Goal: Communication & Community: Share content

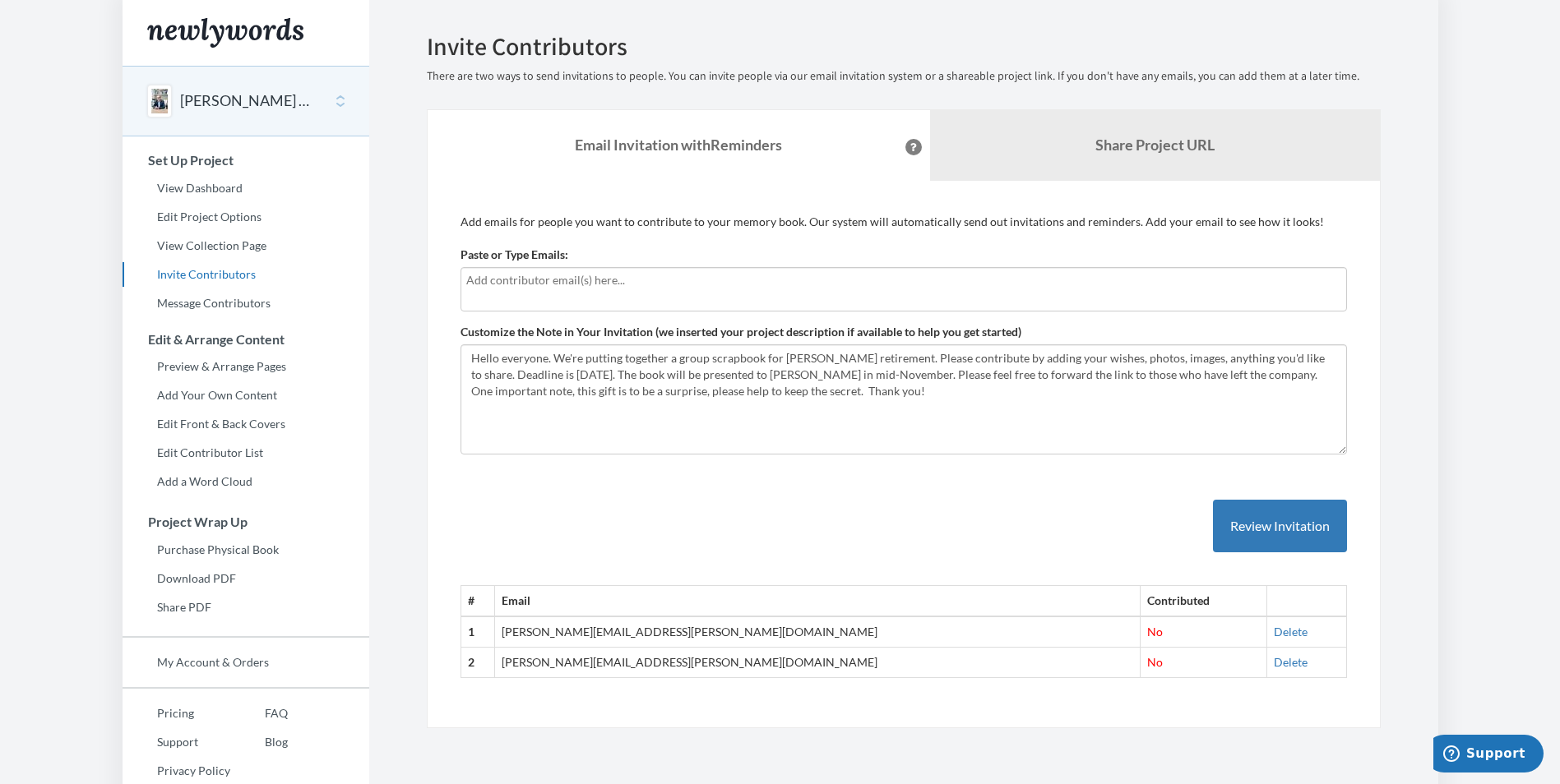
click at [512, 284] on input "text" at bounding box center [903, 279] width 875 height 18
type input "i"
type input "[PERSON_NAME][EMAIL_ADDRESS][PERSON_NAME][DOMAIN_NAME]"
click at [659, 282] on input "[PERSON_NAME][EMAIL_ADDRESS][PERSON_NAME][DOMAIN_NAME]" at bounding box center [903, 279] width 875 height 18
click at [666, 283] on input "[PERSON_NAME][EMAIL_ADDRESS][PERSON_NAME][DOMAIN_NAME]" at bounding box center [903, 279] width 875 height 18
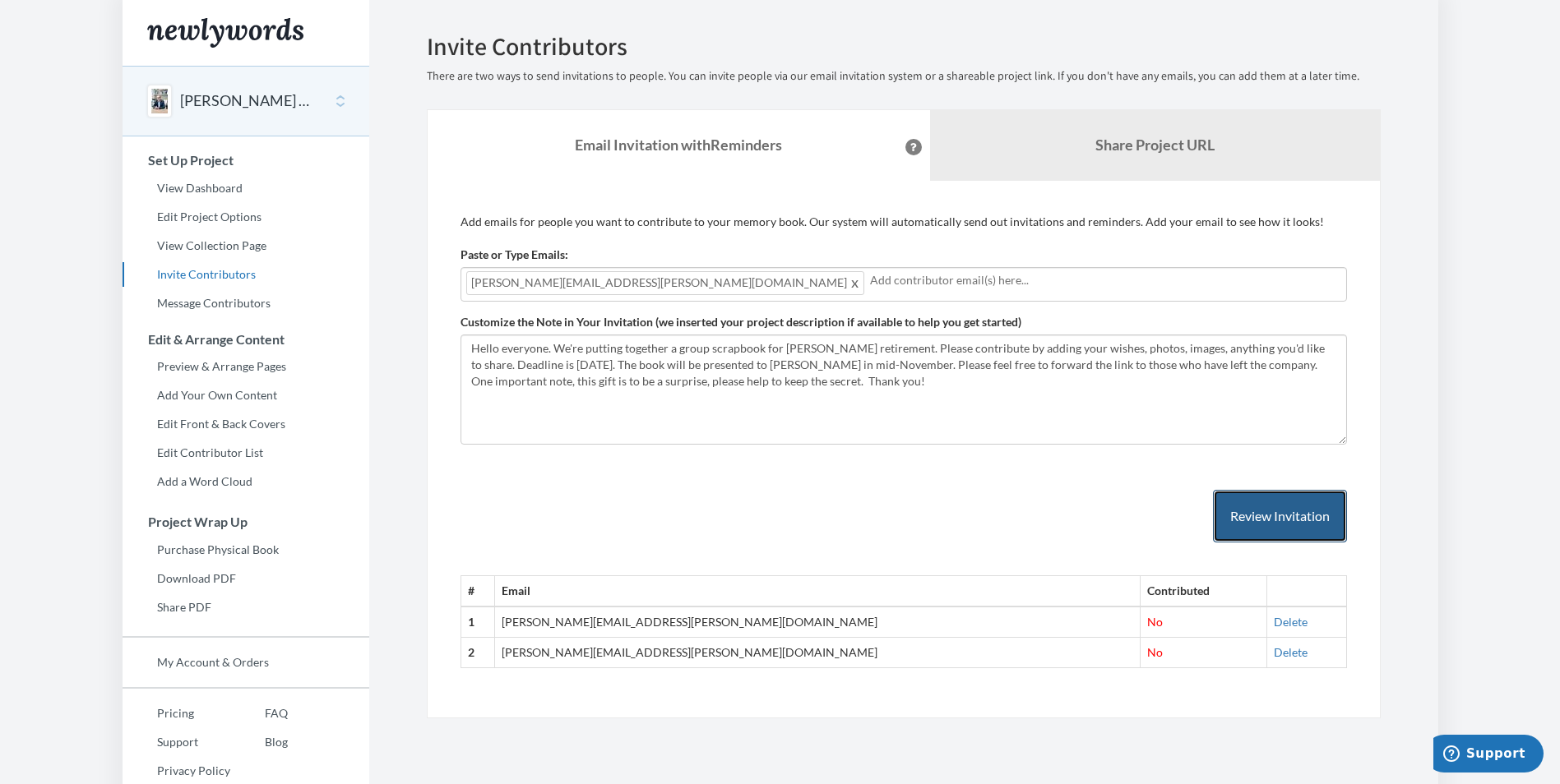
click at [1270, 520] on button "Review Invitation" at bounding box center [1280, 516] width 134 height 54
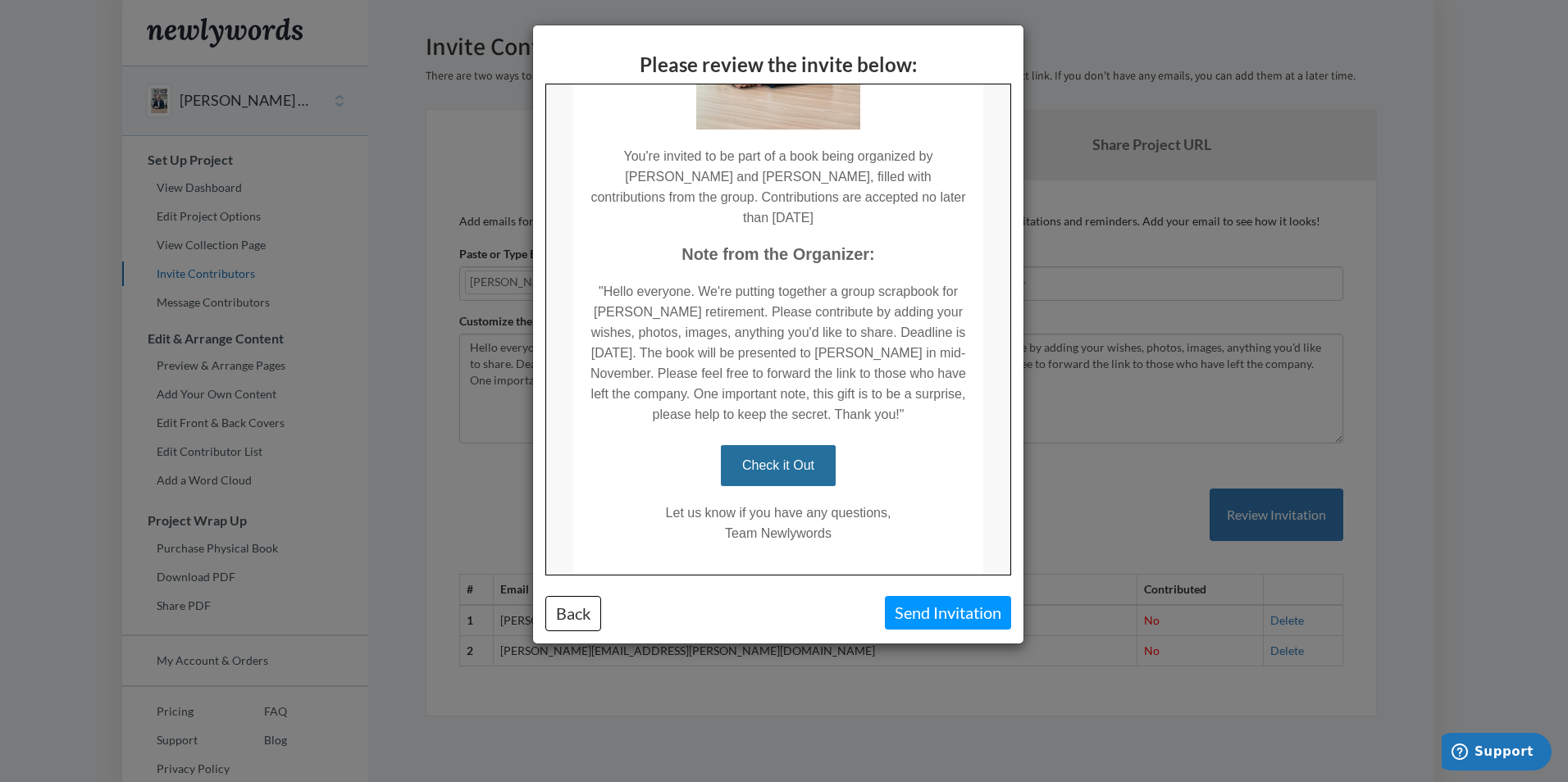
scroll to position [327, 0]
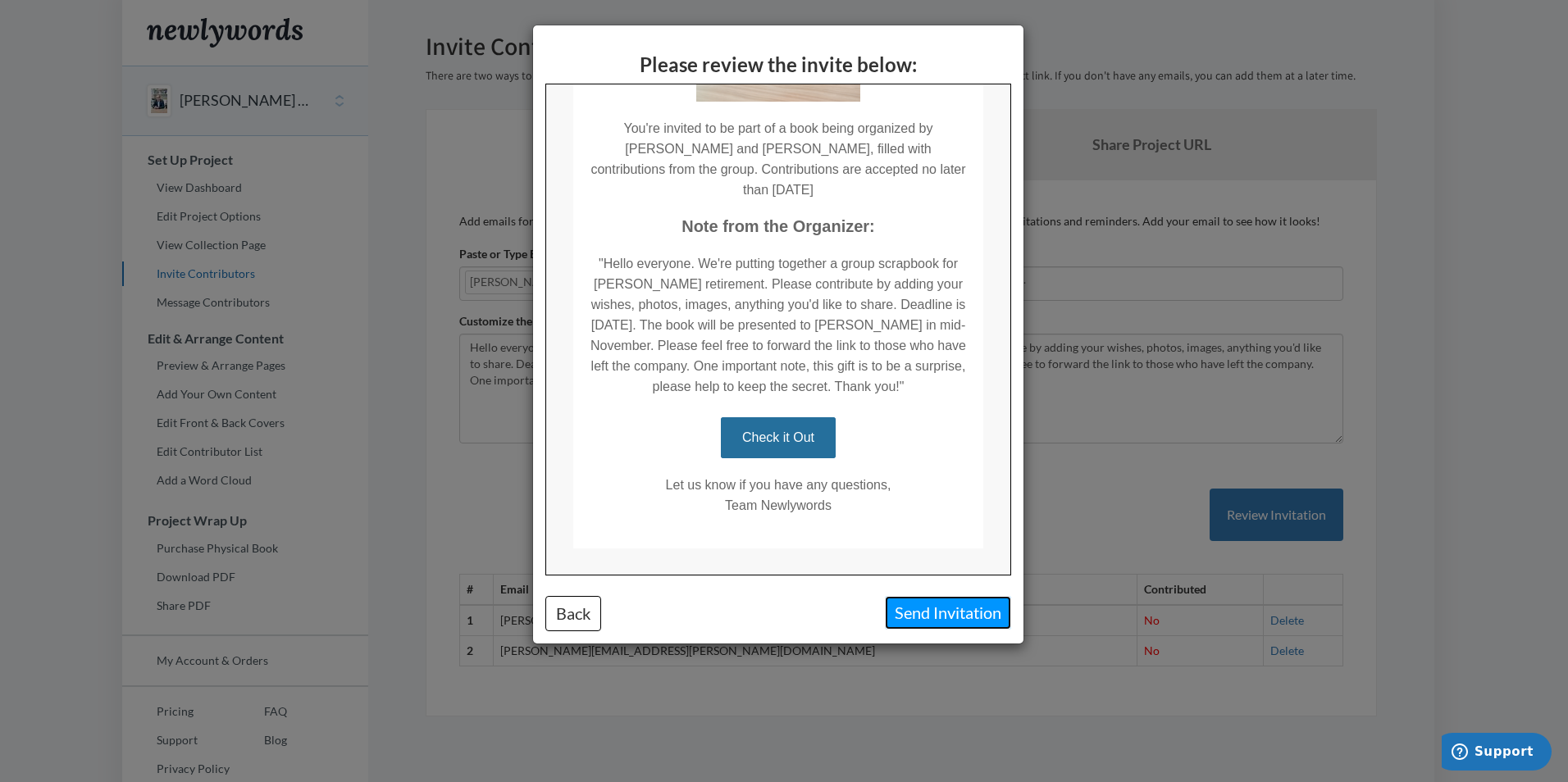
click at [925, 614] on button "Send Invitation" at bounding box center [948, 613] width 126 height 34
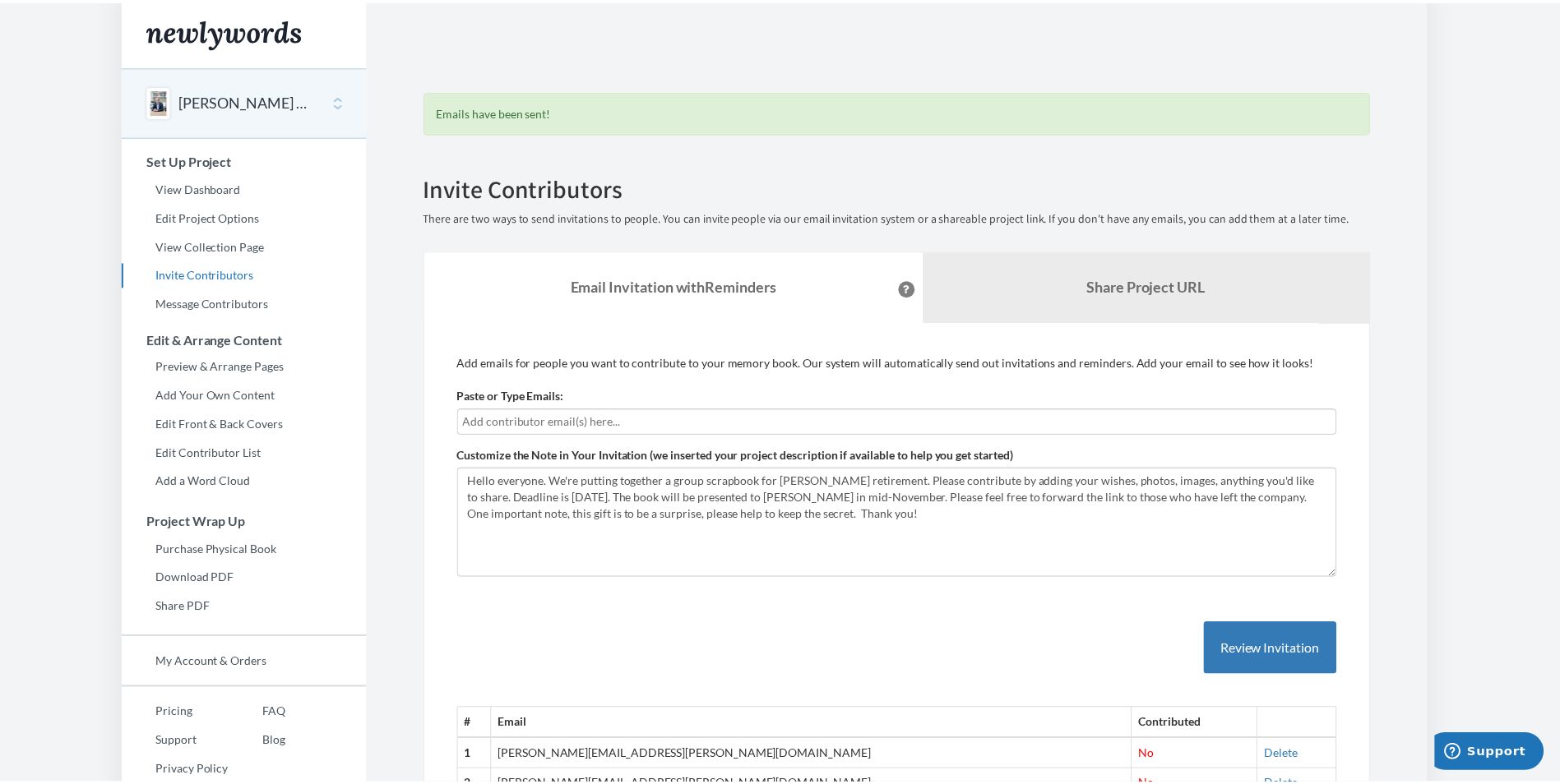
scroll to position [0, 0]
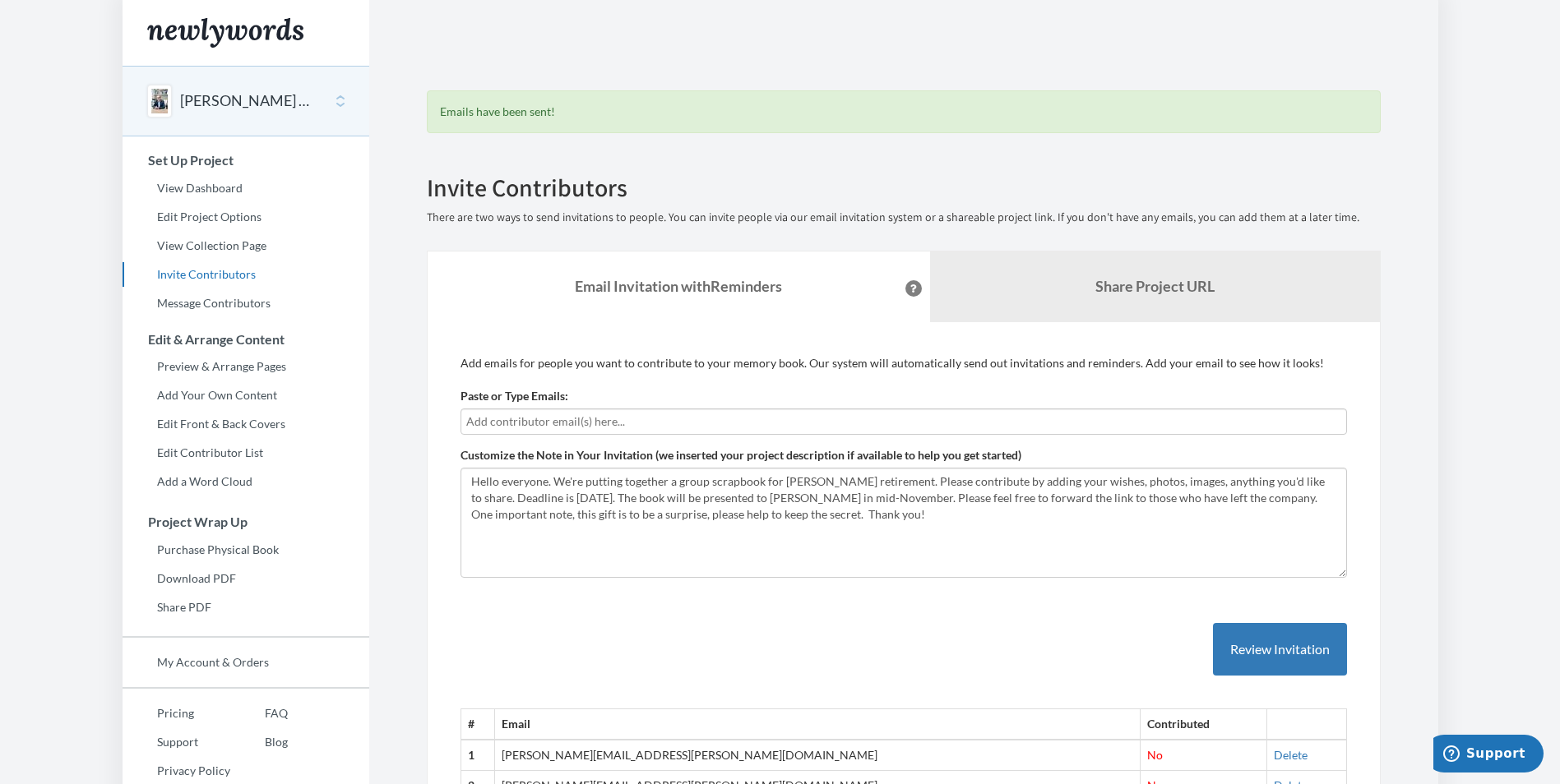
click at [226, 104] on button "[PERSON_NAME] - retirement" at bounding box center [246, 101] width 133 height 22
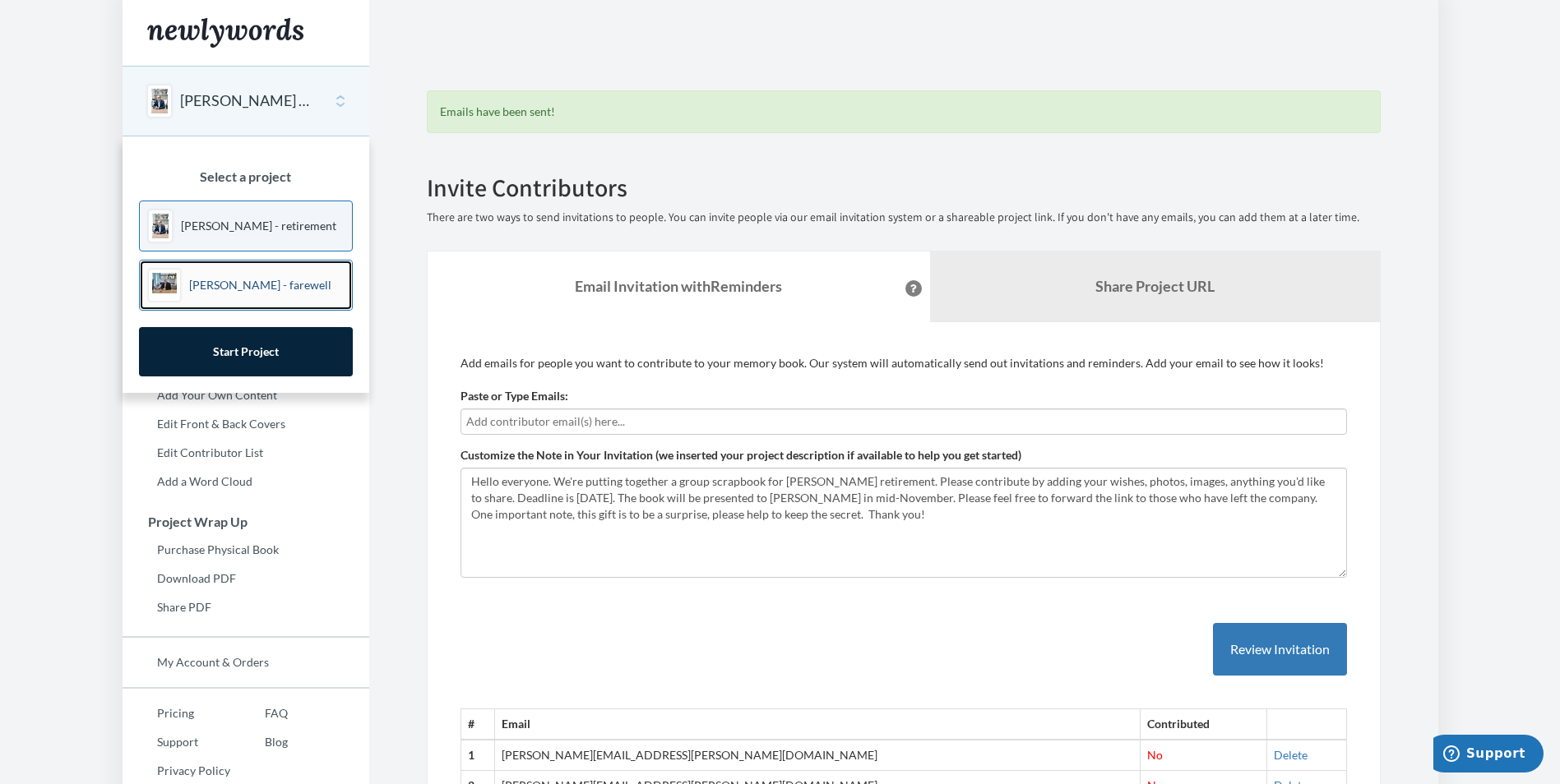
click at [210, 280] on p "[PERSON_NAME] - farewell" at bounding box center [260, 285] width 143 height 16
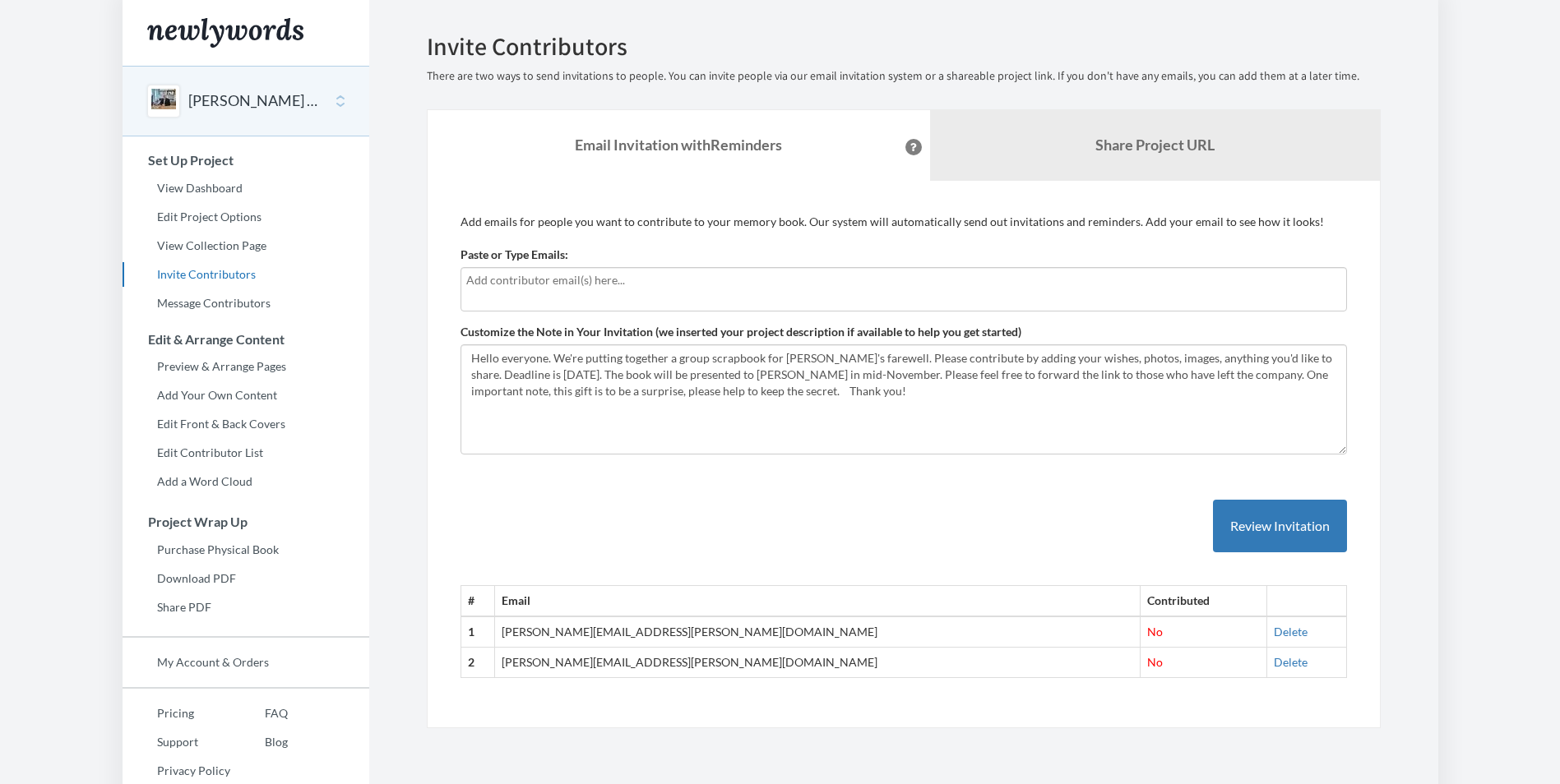
click at [661, 289] on input "text" at bounding box center [903, 279] width 875 height 18
type input "[PERSON_NAME][EMAIL_ADDRESS][PERSON_NAME][DOMAIN_NAME]"
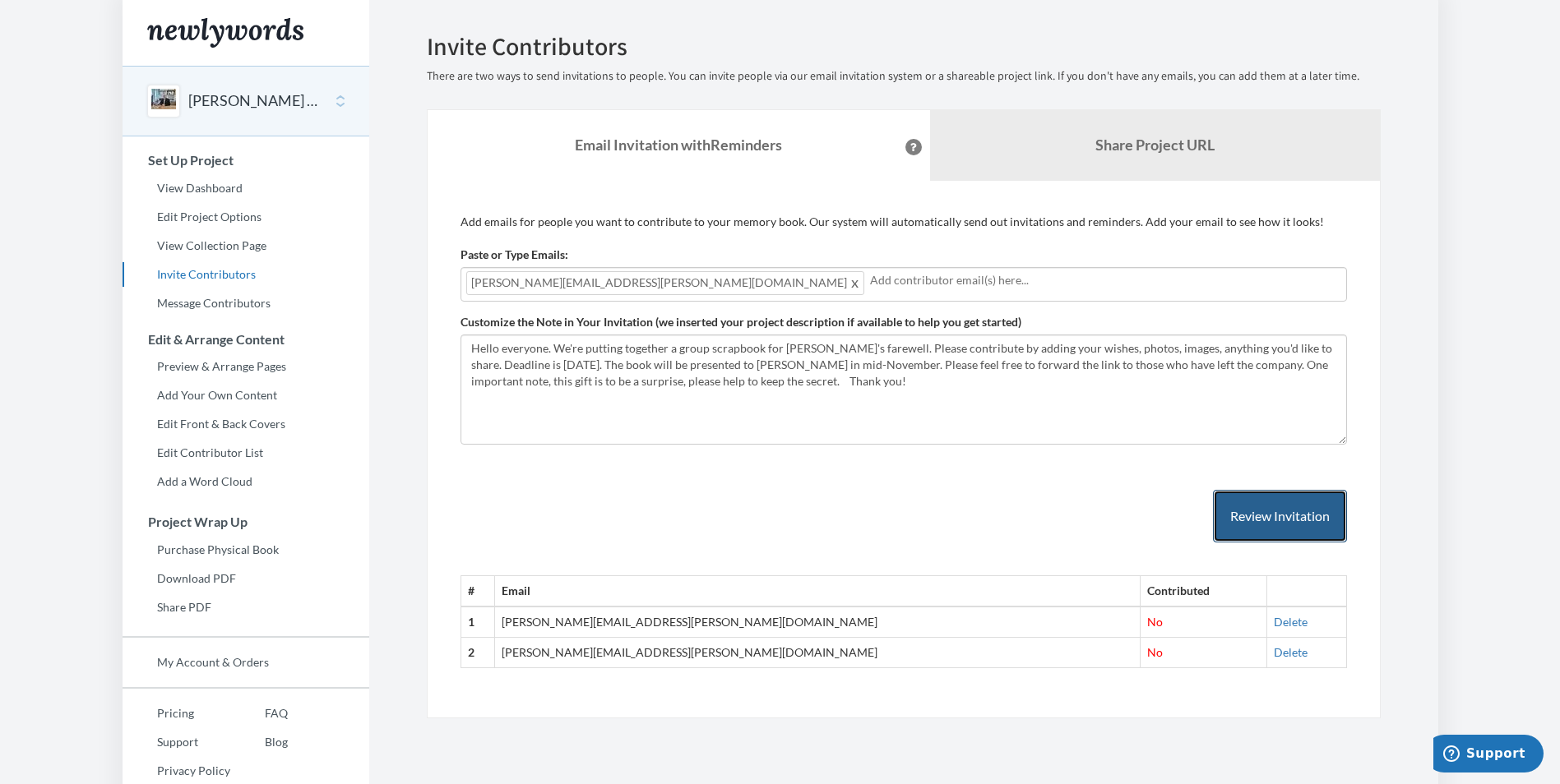
click at [1248, 518] on button "Review Invitation" at bounding box center [1280, 516] width 134 height 54
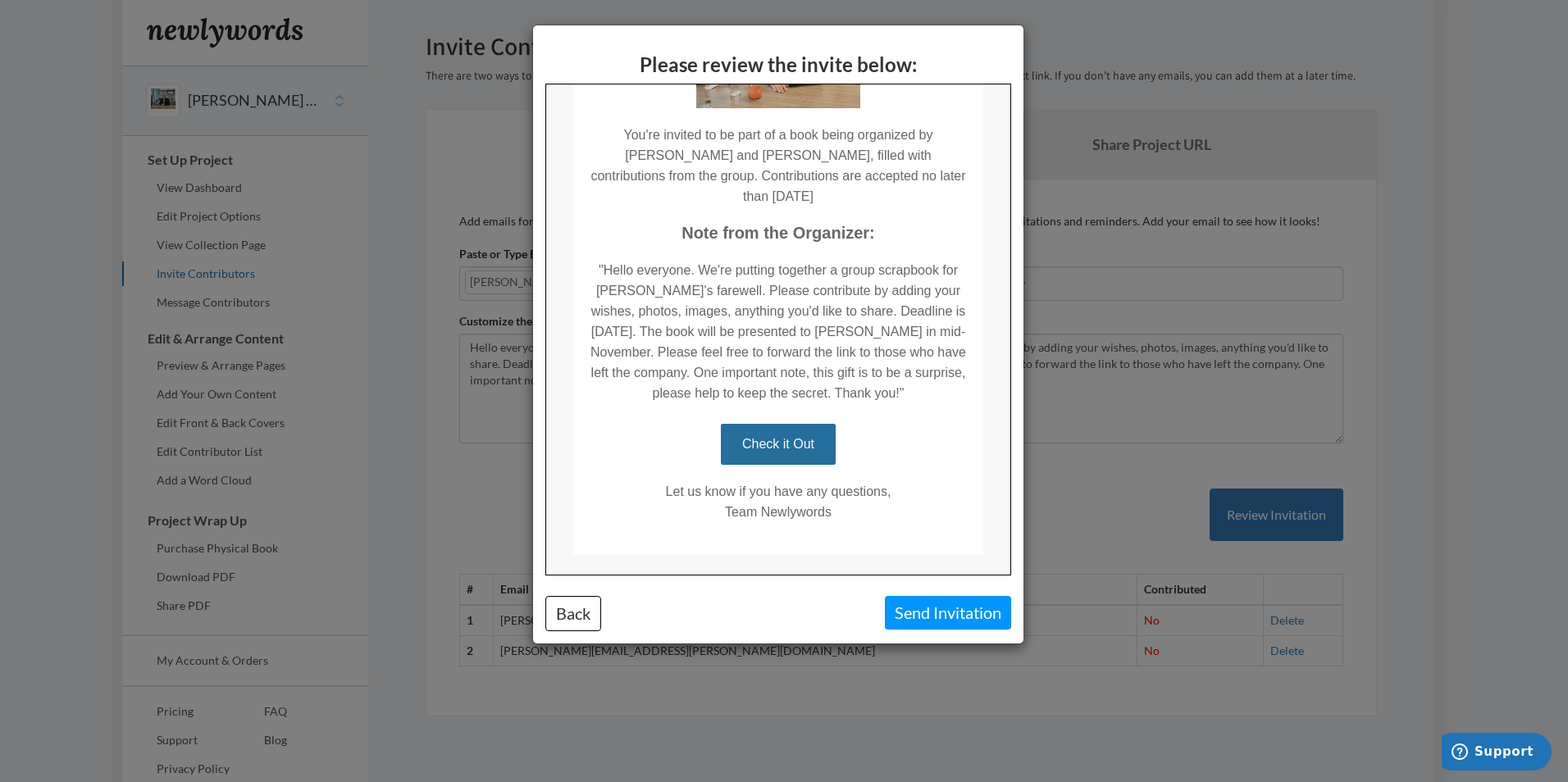
scroll to position [228, 0]
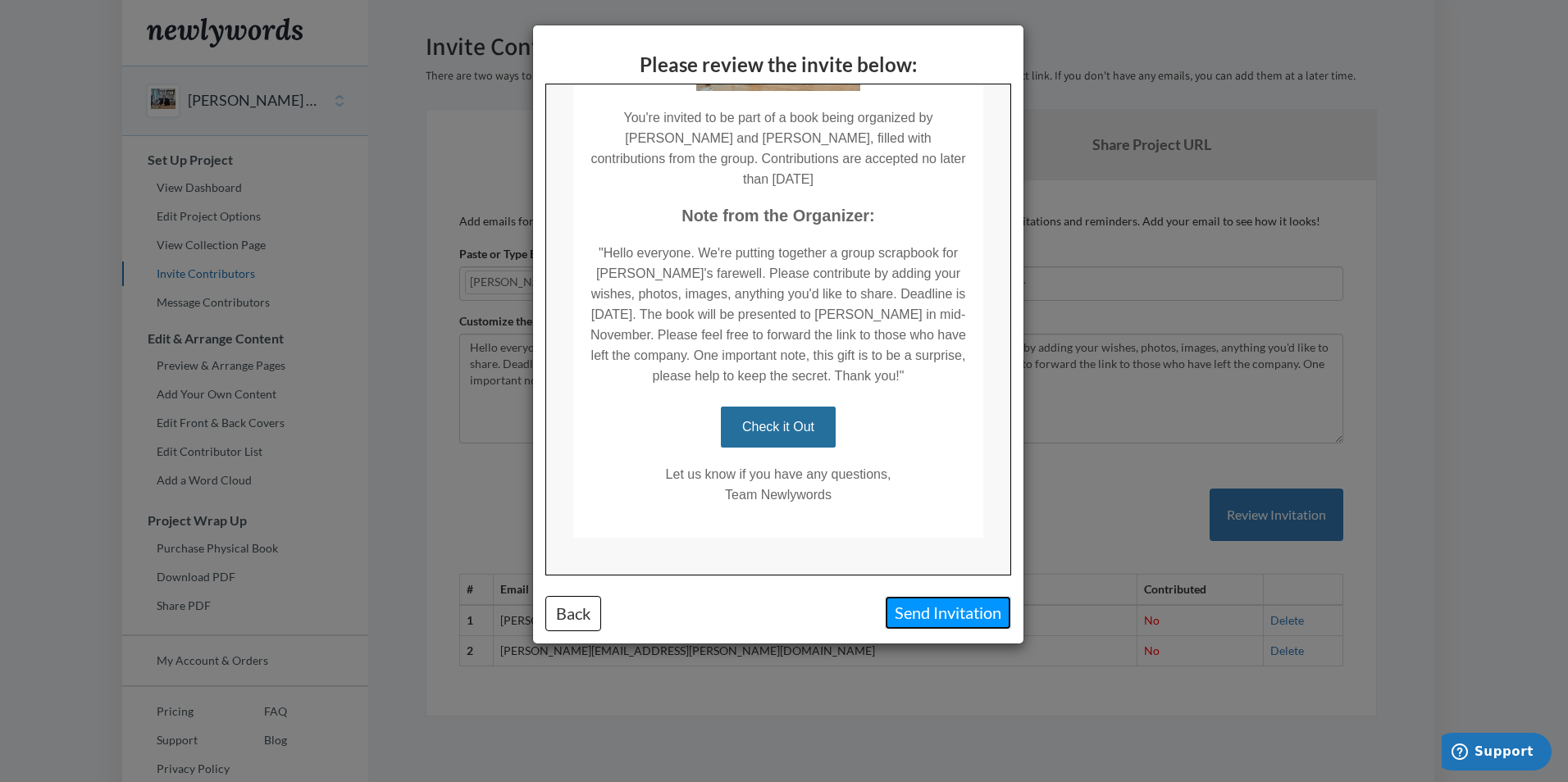
click at [928, 609] on button "Send Invitation" at bounding box center [948, 613] width 126 height 34
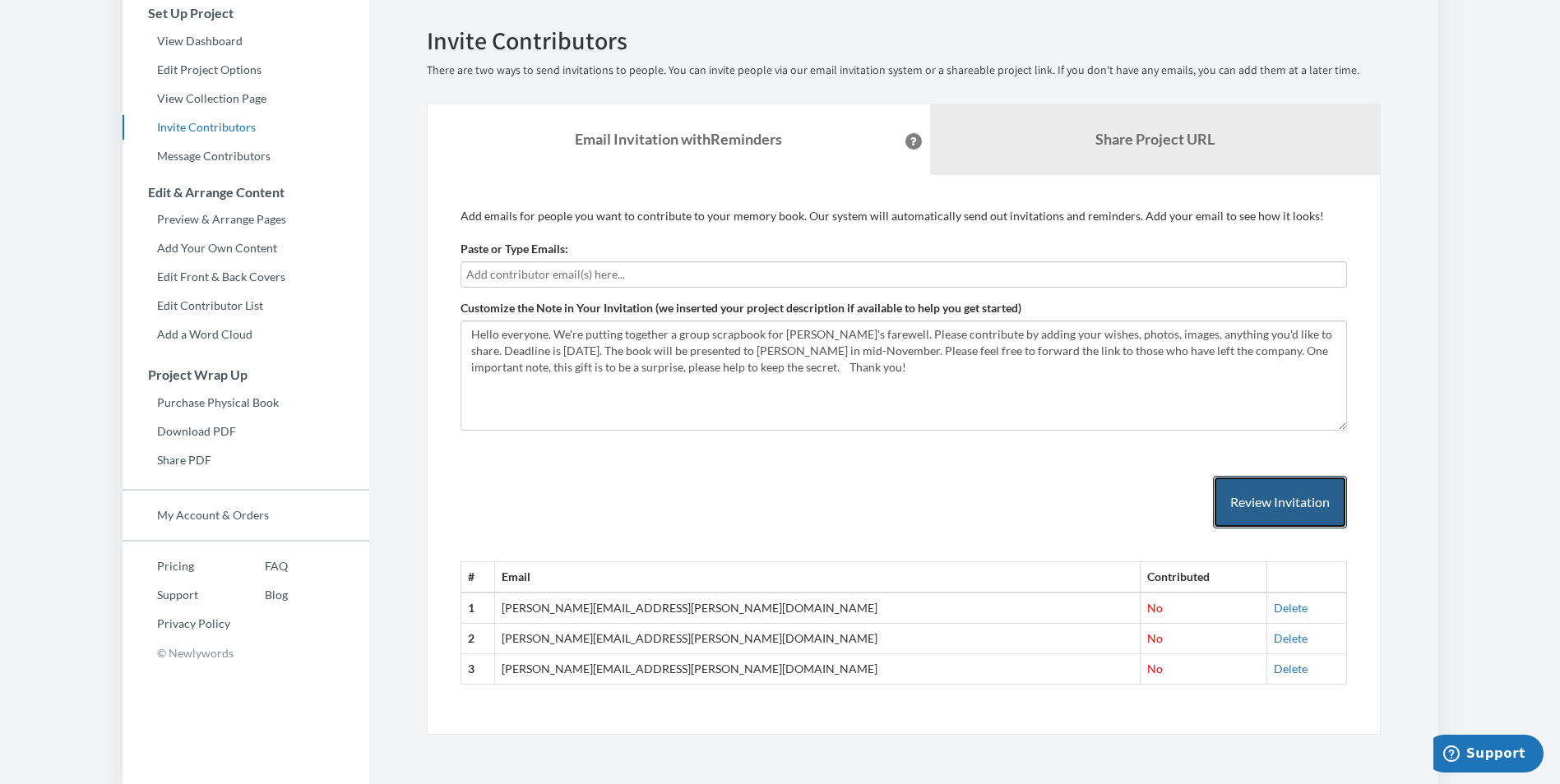
scroll to position [0, 0]
